Goal: Transaction & Acquisition: Purchase product/service

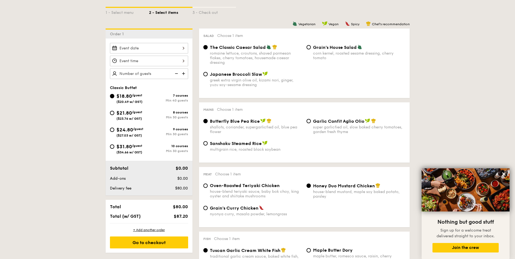
scroll to position [109, 0]
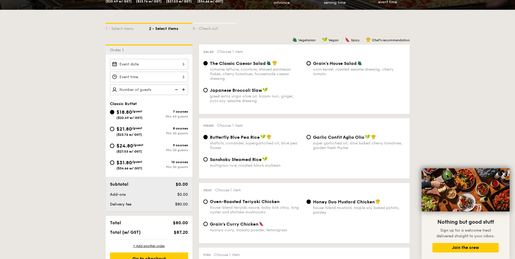
click at [309, 64] on input "Grain's House Salad corn kernel, roasted sesame dressing, cherry tomato" at bounding box center [309, 63] width 4 height 4
radio input "true"
click at [111, 163] on input "$31.80 /guest ($34.66 w/ GST) 10 courses Min 30 guests" at bounding box center [112, 162] width 4 height 4
radio input "true"
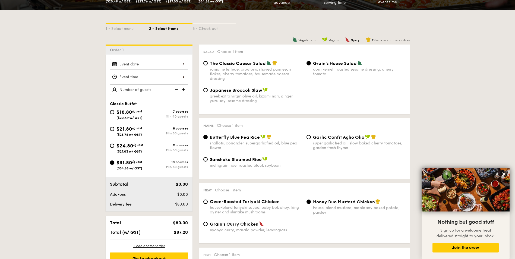
radio input "true"
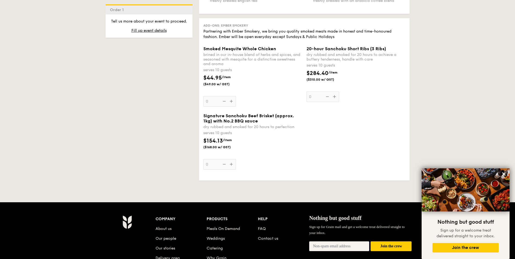
scroll to position [1479, 0]
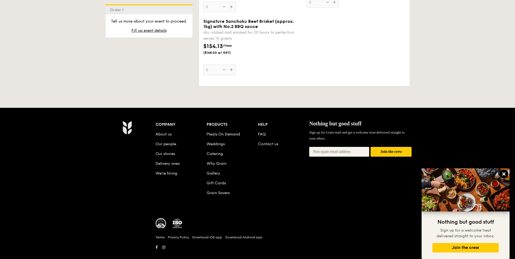
click at [505, 171] on button at bounding box center [504, 174] width 9 height 9
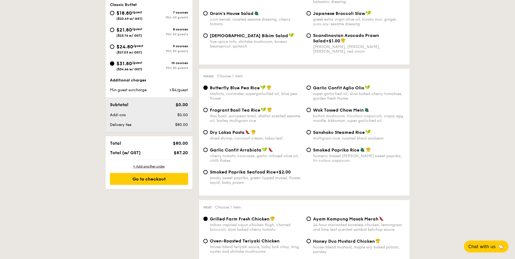
scroll to position [217, 0]
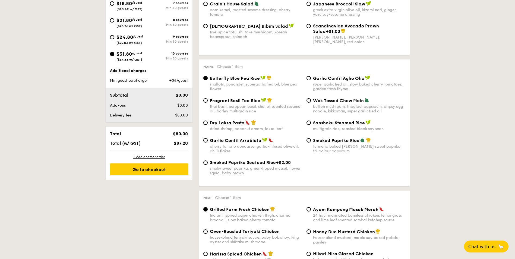
click at [328, 141] on span "Smoked Paprika Rice" at bounding box center [336, 140] width 46 height 5
click at [311, 141] on input "Smoked Paprika Rice turmeric baked [PERSON_NAME] sweet paprika, tri-colour caps…" at bounding box center [309, 140] width 4 height 4
radio input "true"
click at [332, 124] on span "Sanshoku Steamed Rice" at bounding box center [339, 122] width 52 height 5
click at [311, 124] on input "Sanshoku Steamed Rice multigrain rice, roasted black soybean" at bounding box center [309, 123] width 4 height 4
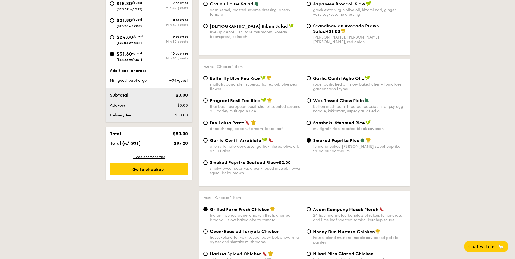
radio input "true"
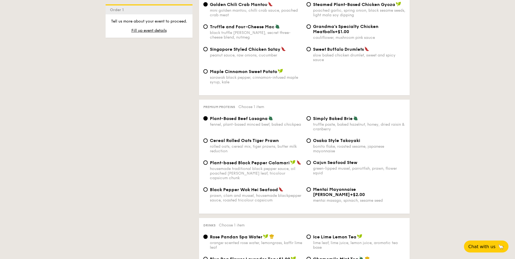
scroll to position [1113, 0]
